Goal: Check status: Check status

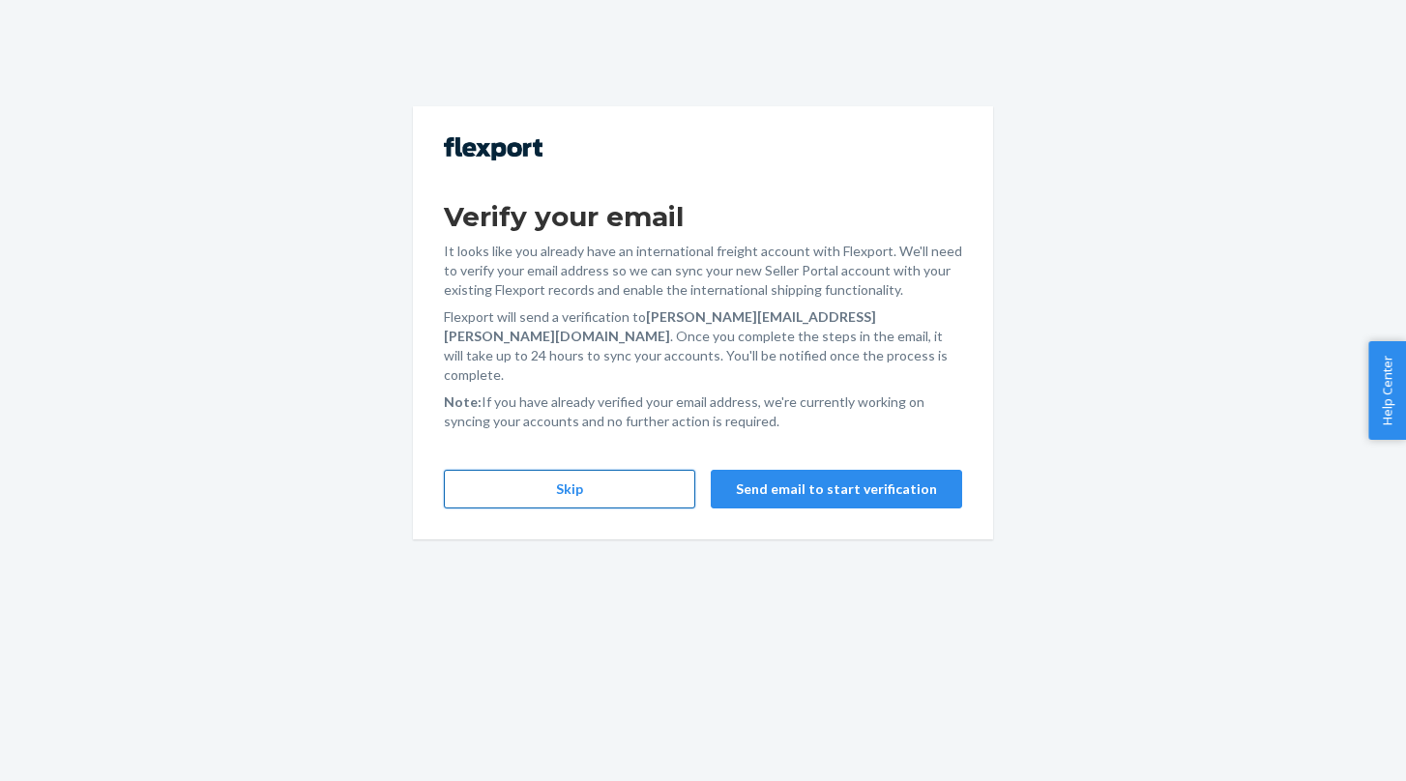
click at [609, 470] on button "Skip" at bounding box center [569, 489] width 251 height 39
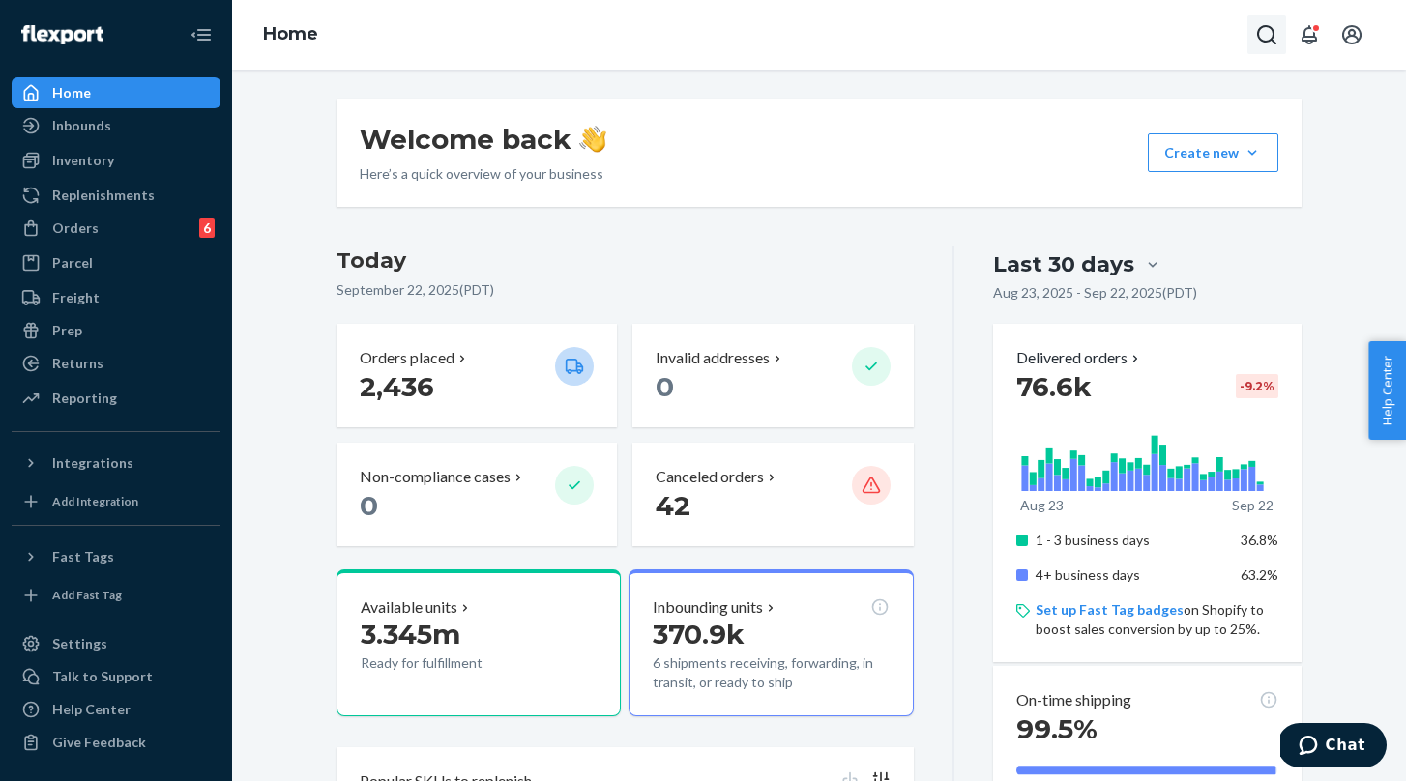
click at [1263, 37] on icon "Open Search Box" at bounding box center [1266, 34] width 23 height 23
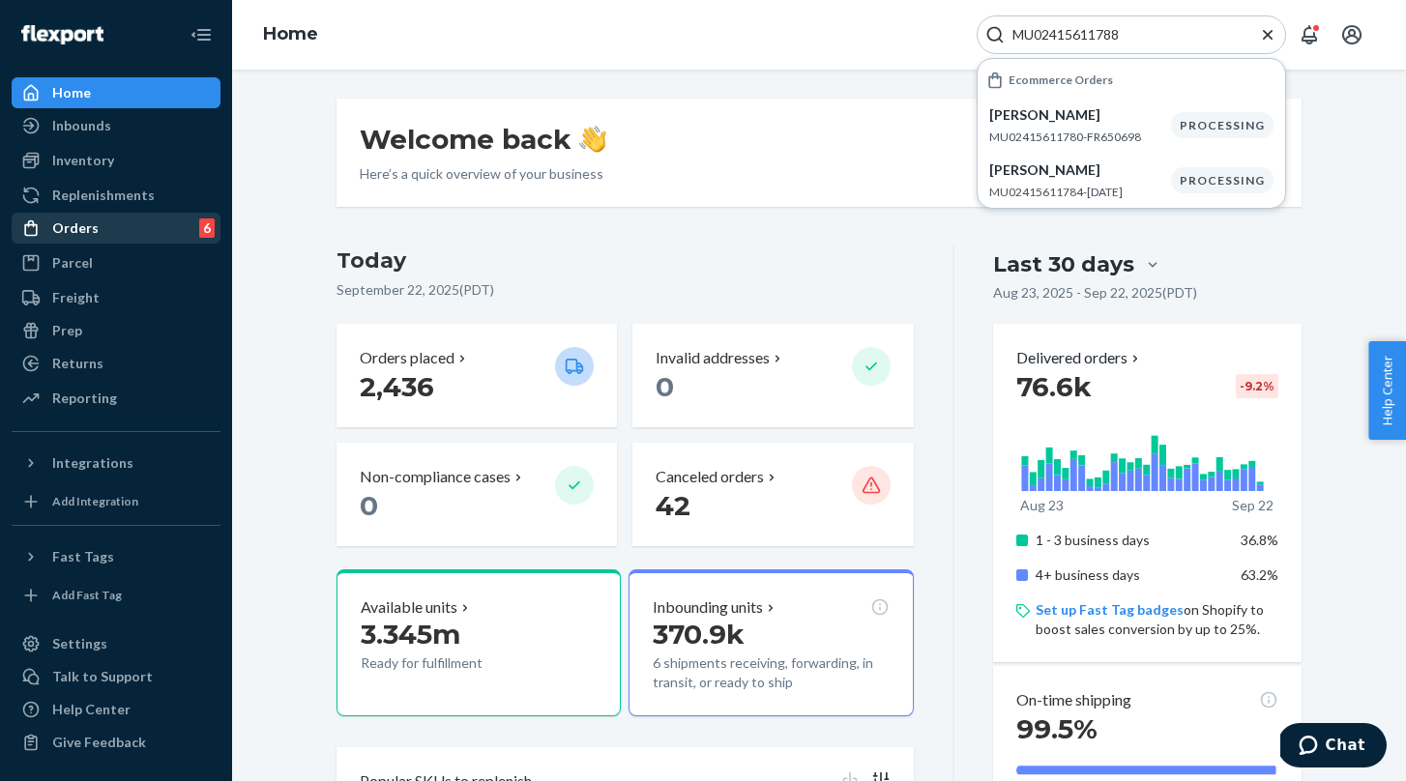
type input "MU02415611788"
click at [98, 224] on div "Orders 6" at bounding box center [116, 228] width 205 height 27
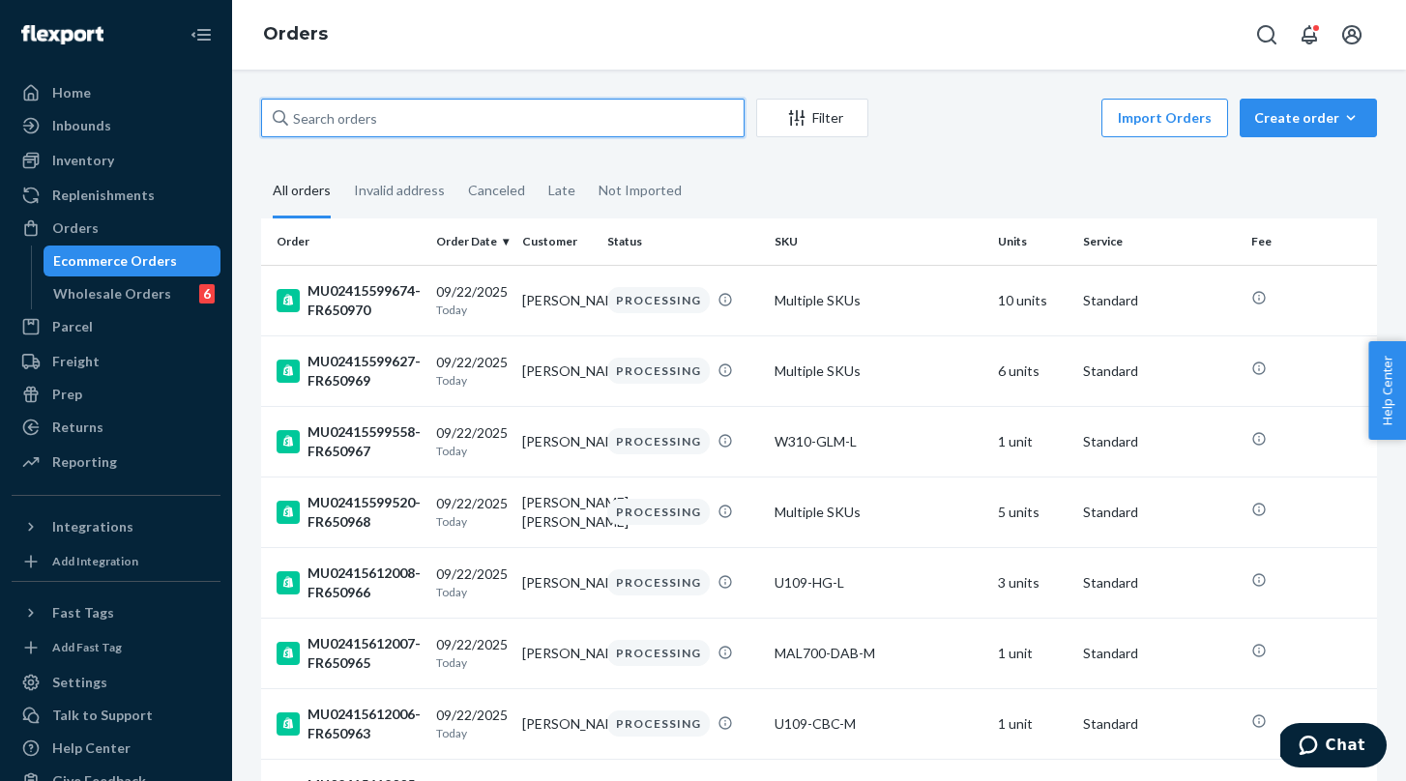
click at [389, 123] on input "text" at bounding box center [502, 118] width 483 height 39
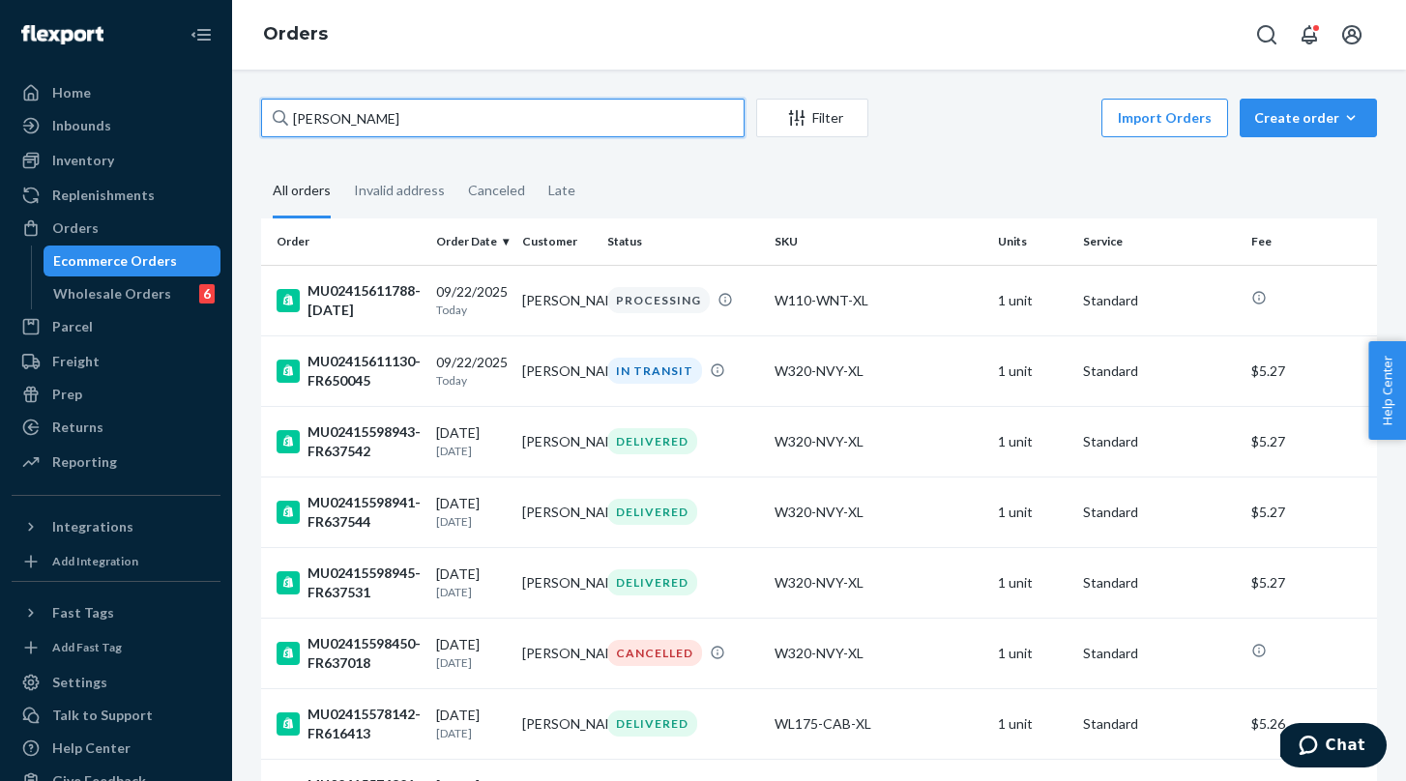
type input "[PERSON_NAME]"
click at [837, 176] on fieldset "All orders Invalid address Canceled Late" at bounding box center [819, 191] width 1116 height 53
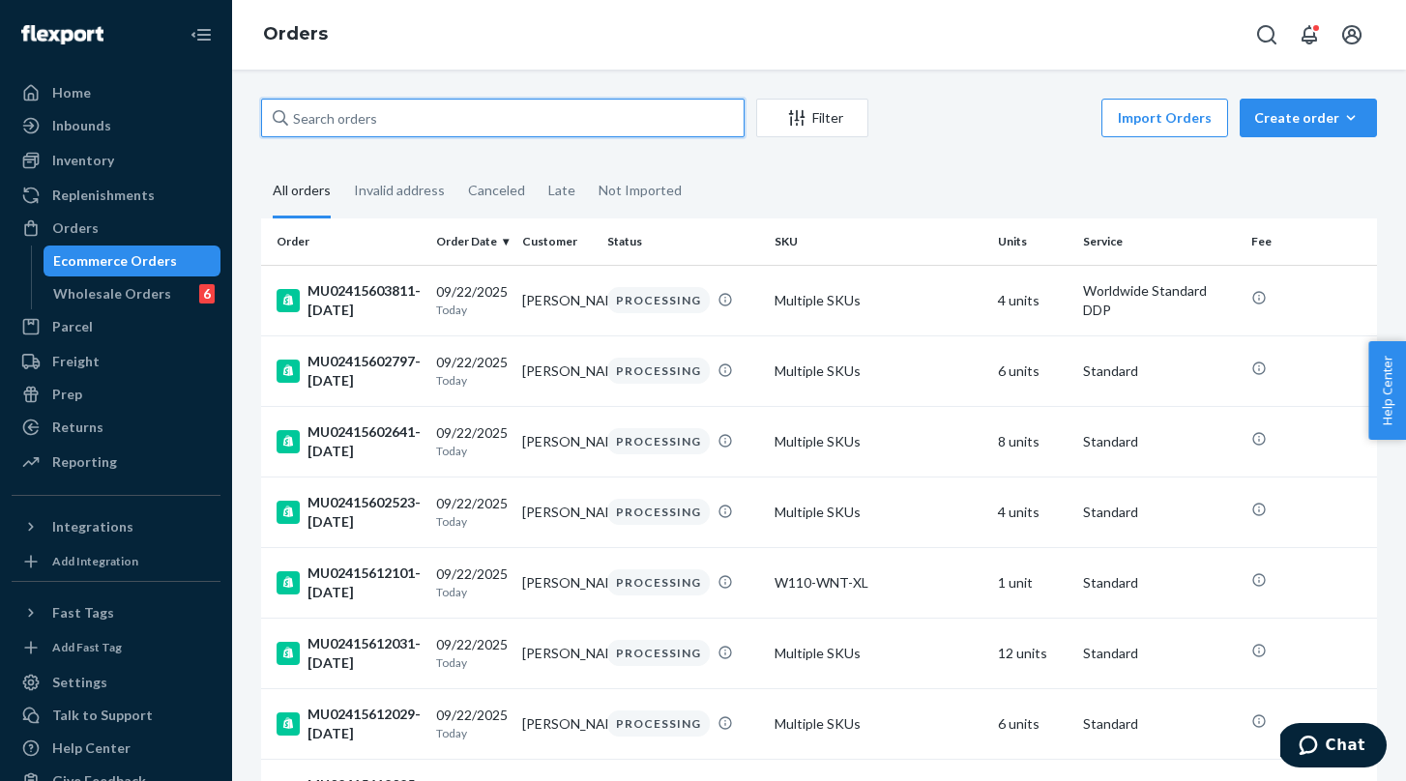
click at [400, 131] on input "text" at bounding box center [502, 118] width 483 height 39
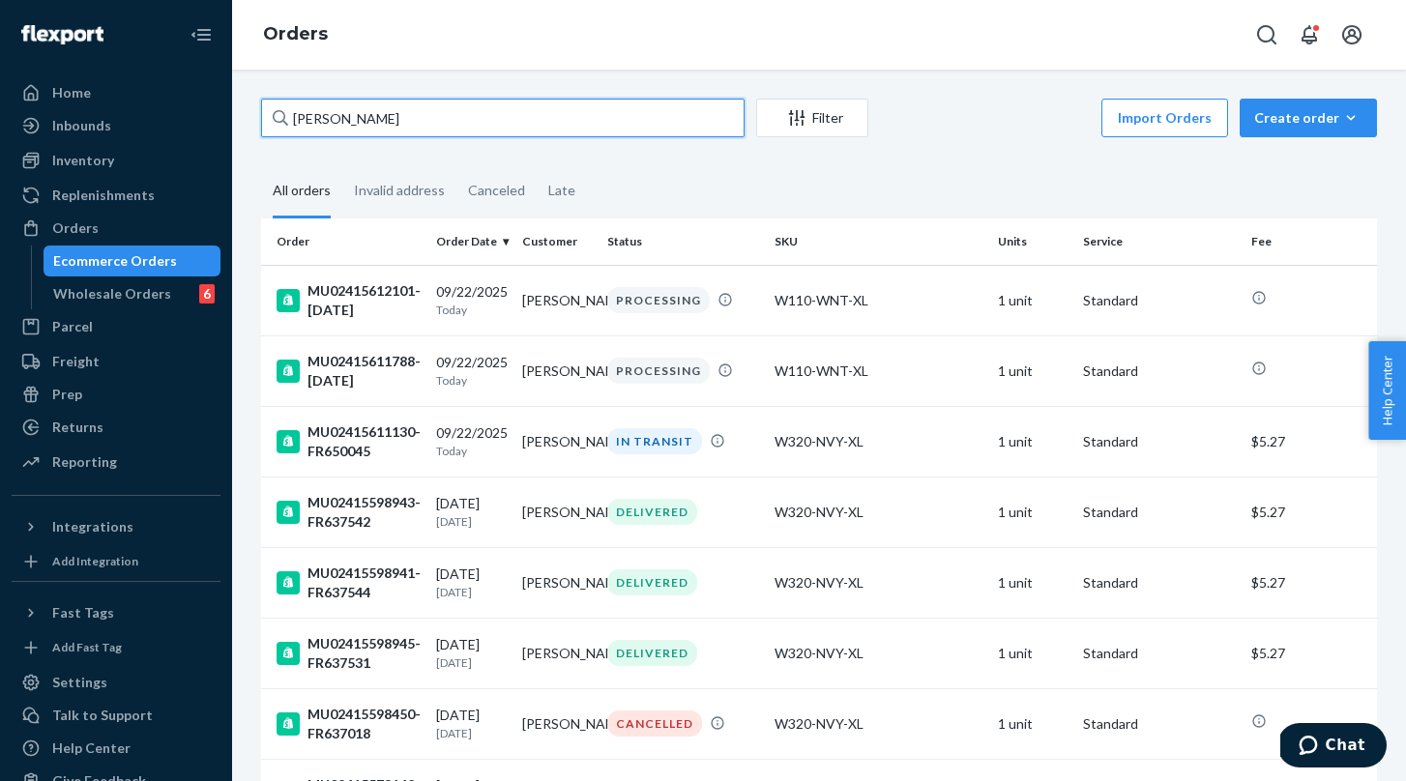
type input "[PERSON_NAME]"
click at [395, 394] on td "MU02415611788-[DATE]" at bounding box center [344, 371] width 167 height 71
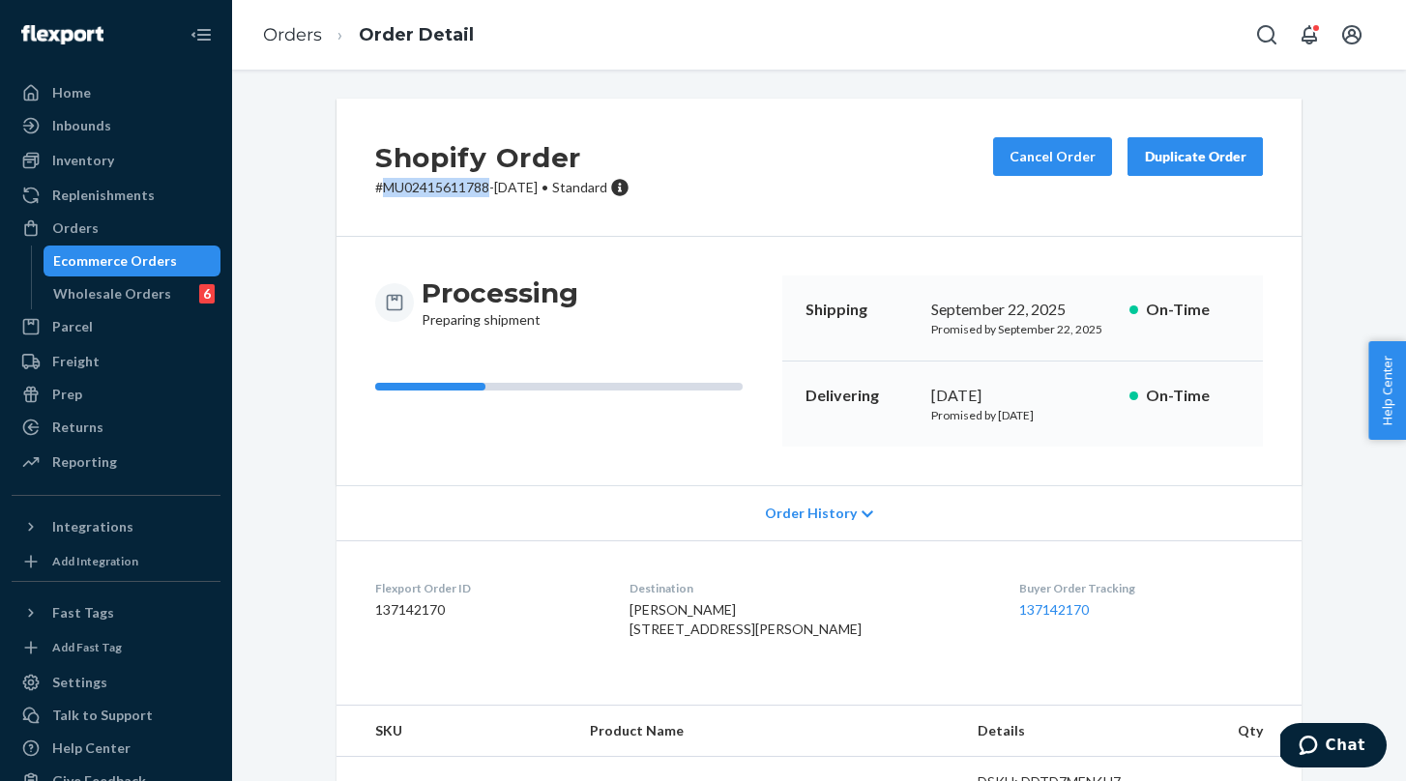
drag, startPoint x: 490, startPoint y: 189, endPoint x: 384, endPoint y: 188, distance: 106.4
click at [384, 188] on p "# MU02415611788-[DATE] • Standard" at bounding box center [502, 187] width 254 height 19
copy p "MU02415611788"
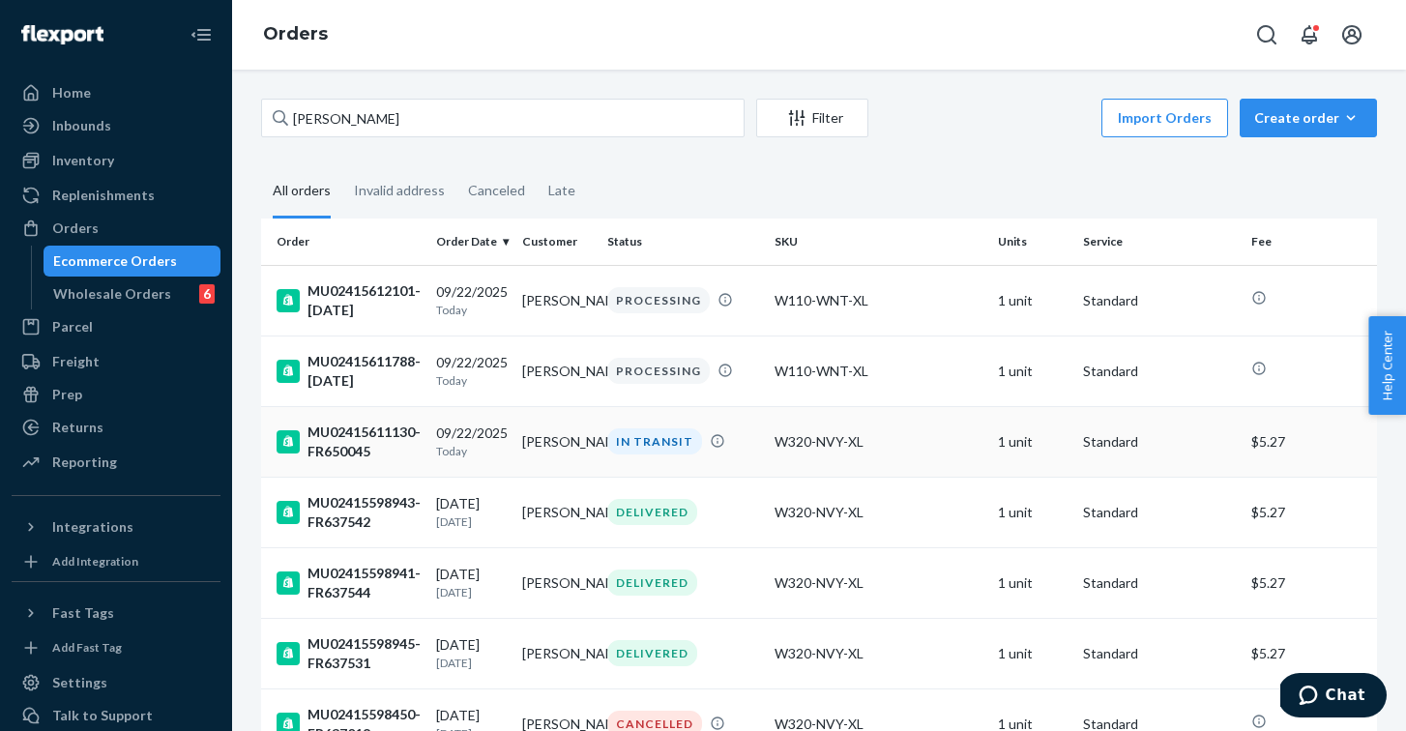
click at [450, 432] on div "[DATE] [DATE]" at bounding box center [471, 442] width 70 height 36
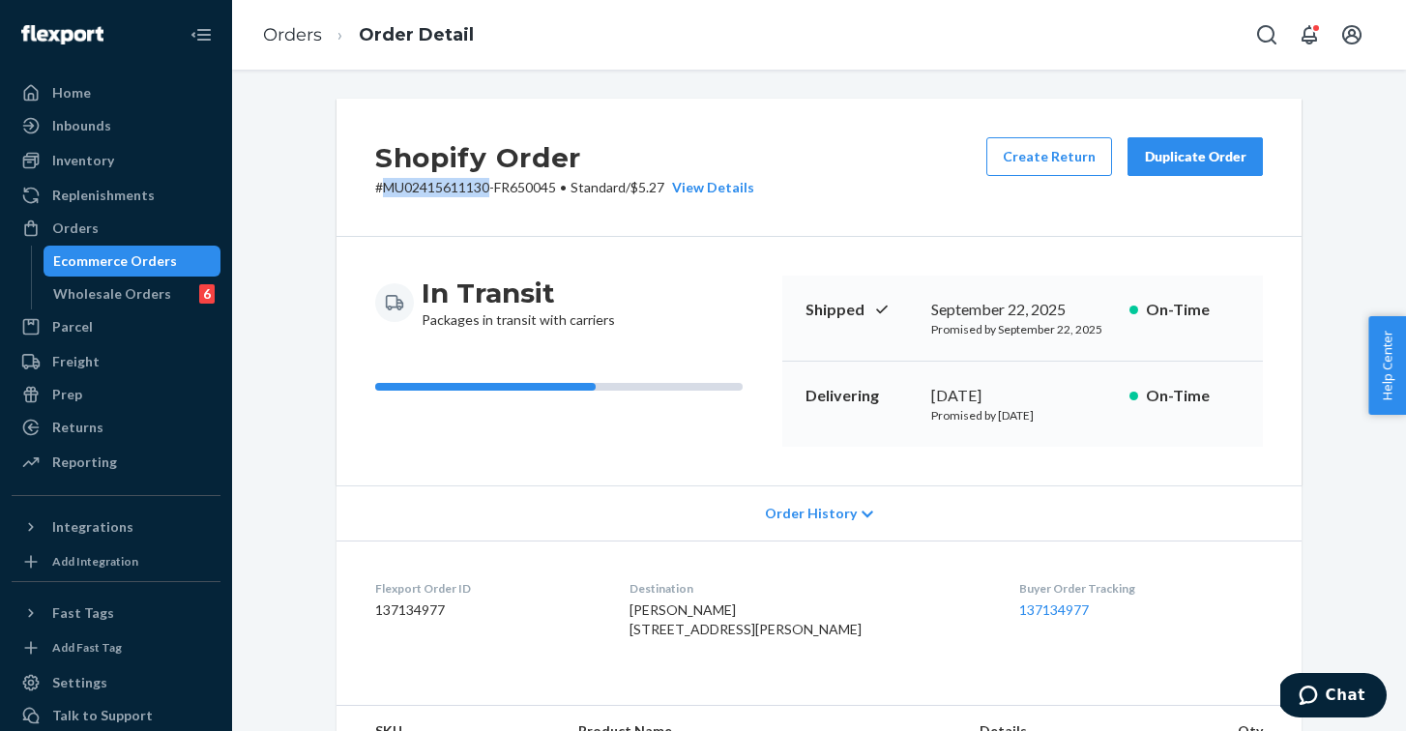
drag, startPoint x: 492, startPoint y: 190, endPoint x: 381, endPoint y: 192, distance: 111.2
click at [381, 192] on p "# MU02415611130-FR650045 • Standard / $5.27 View Details" at bounding box center [564, 187] width 379 height 19
copy p "MU02415611130"
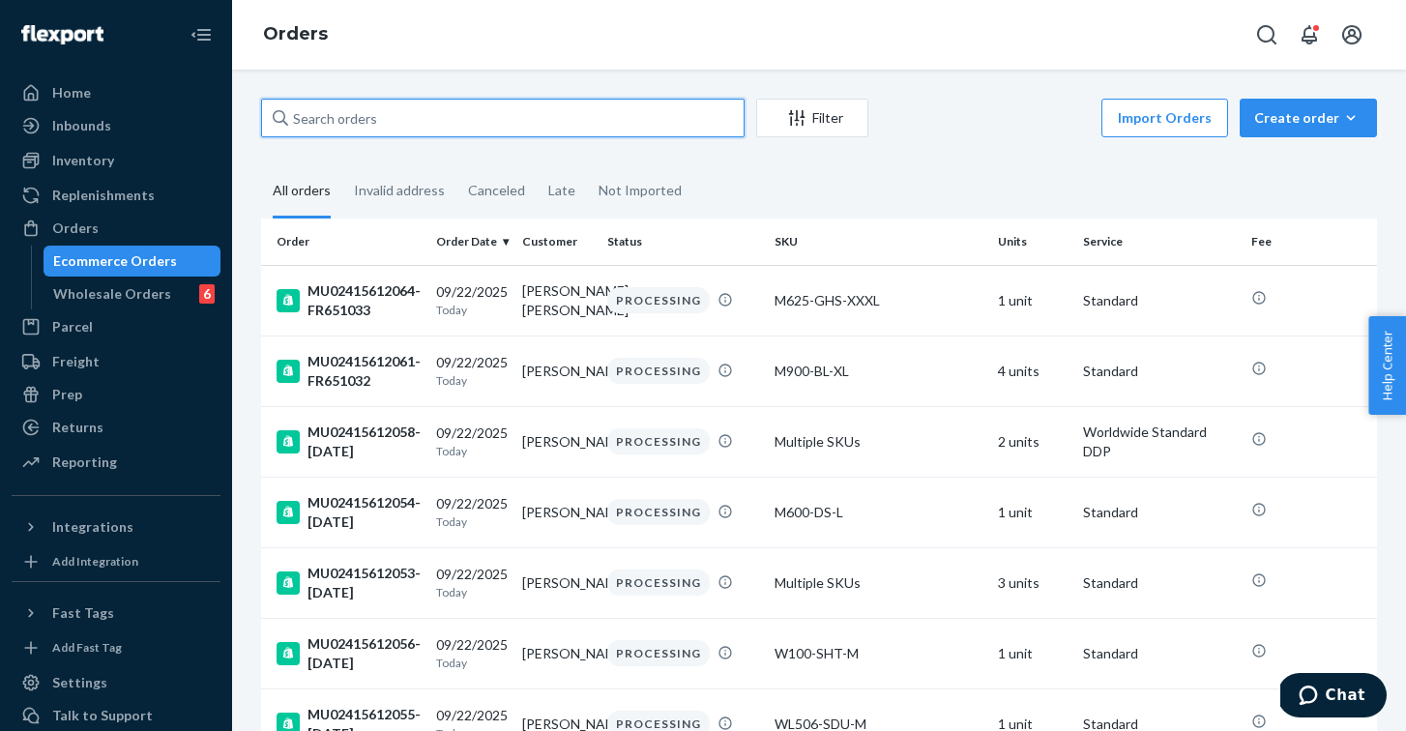
click at [433, 106] on input "text" at bounding box center [502, 118] width 483 height 39
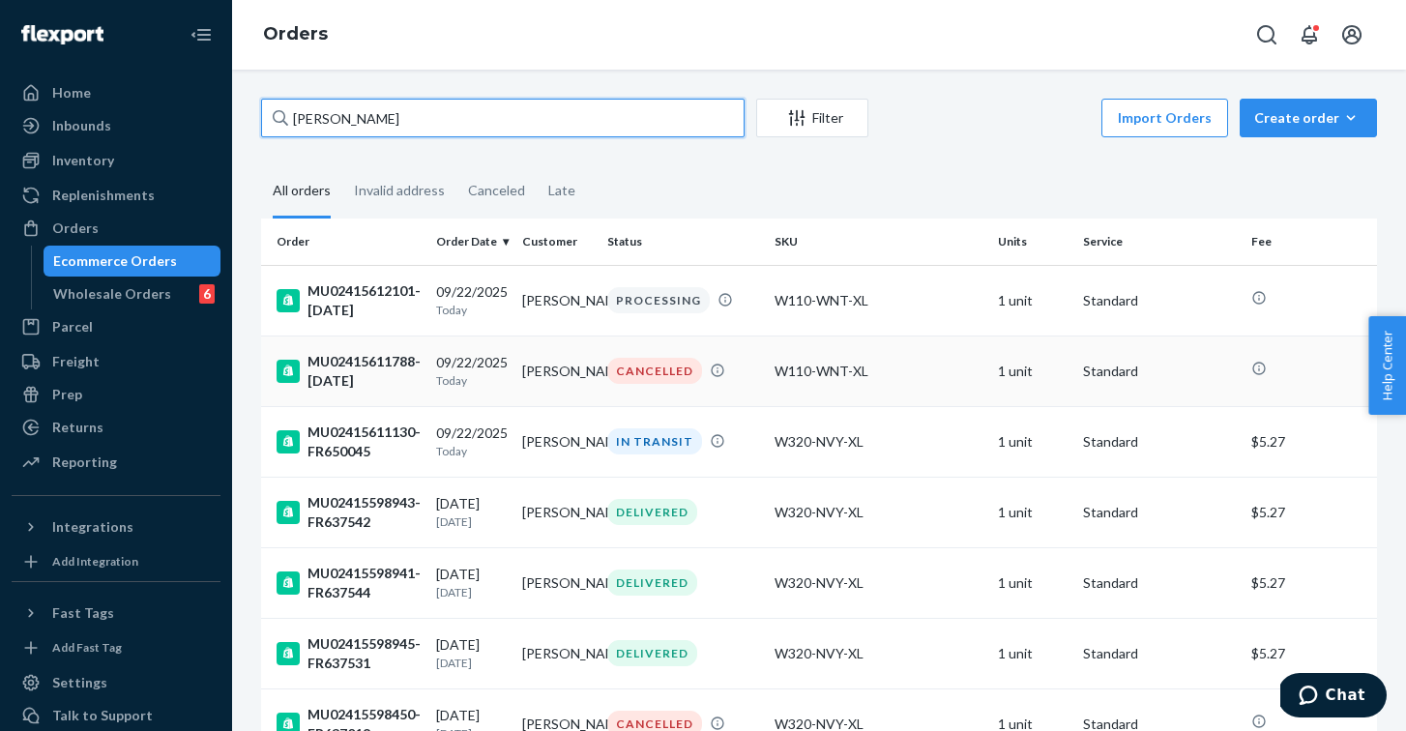
type input "[PERSON_NAME]"
click at [782, 380] on td "W110-WNT-XL" at bounding box center [878, 371] width 223 height 71
click at [402, 451] on div "MU02415611130-FR650045" at bounding box center [349, 442] width 144 height 39
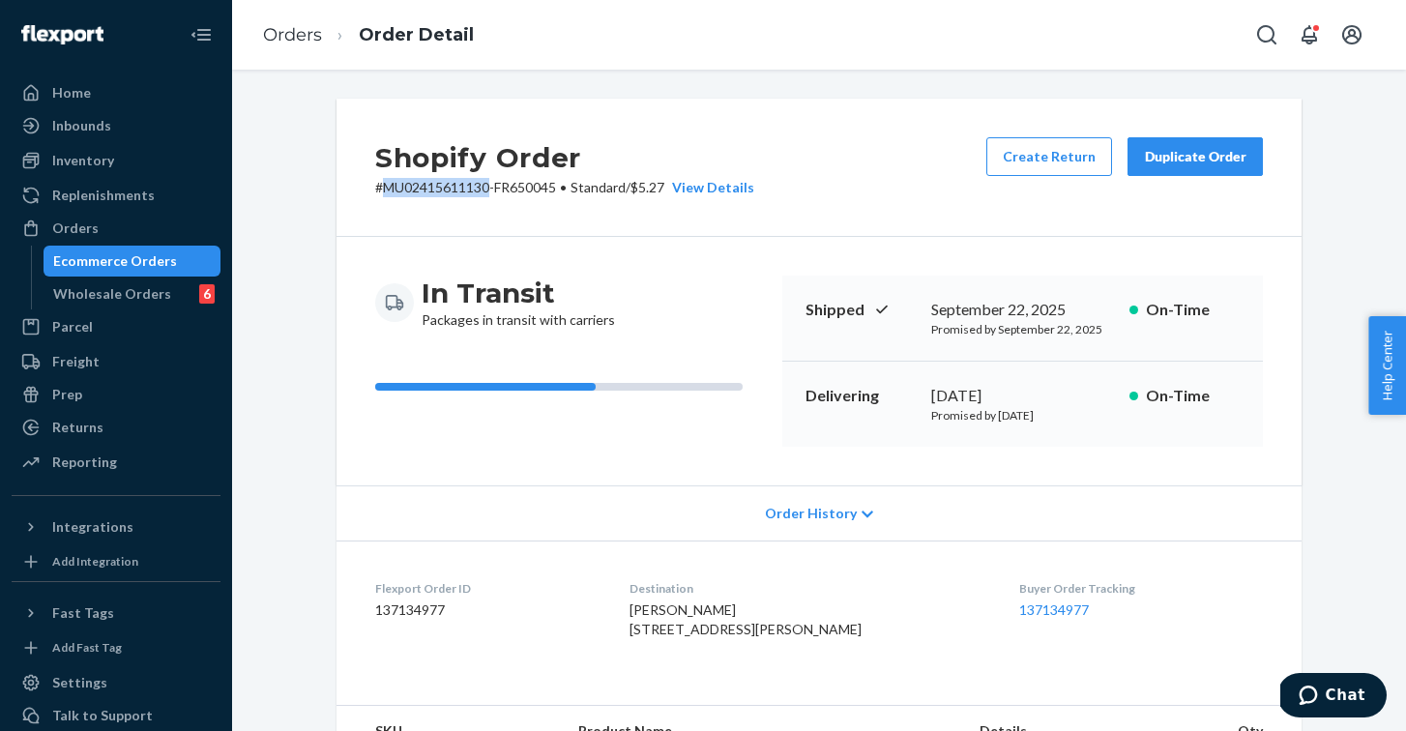
drag, startPoint x: 493, startPoint y: 190, endPoint x: 382, endPoint y: 193, distance: 111.3
click at [382, 193] on p "# MU02415611130-FR650045 • Standard / $5.27 View Details" at bounding box center [564, 187] width 379 height 19
copy p "MU02415611130"
